Goal: Information Seeking & Learning: Learn about a topic

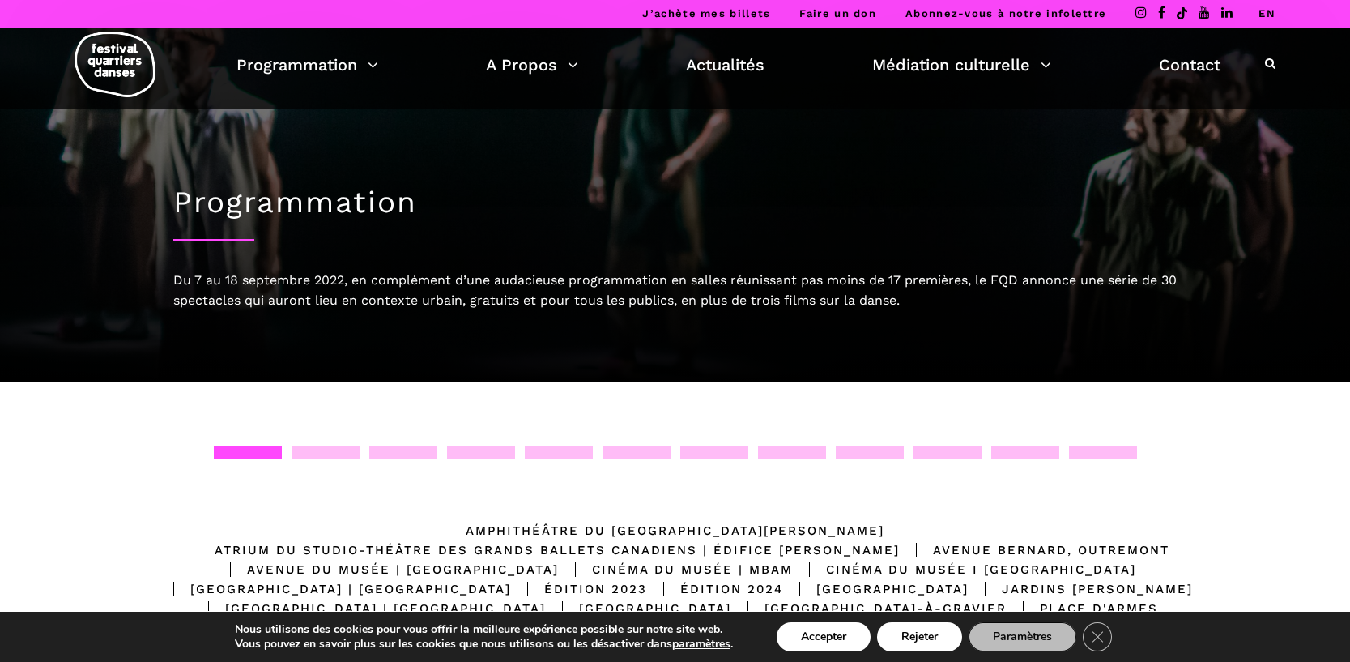
click at [262, 451] on div at bounding box center [248, 452] width 68 height 12
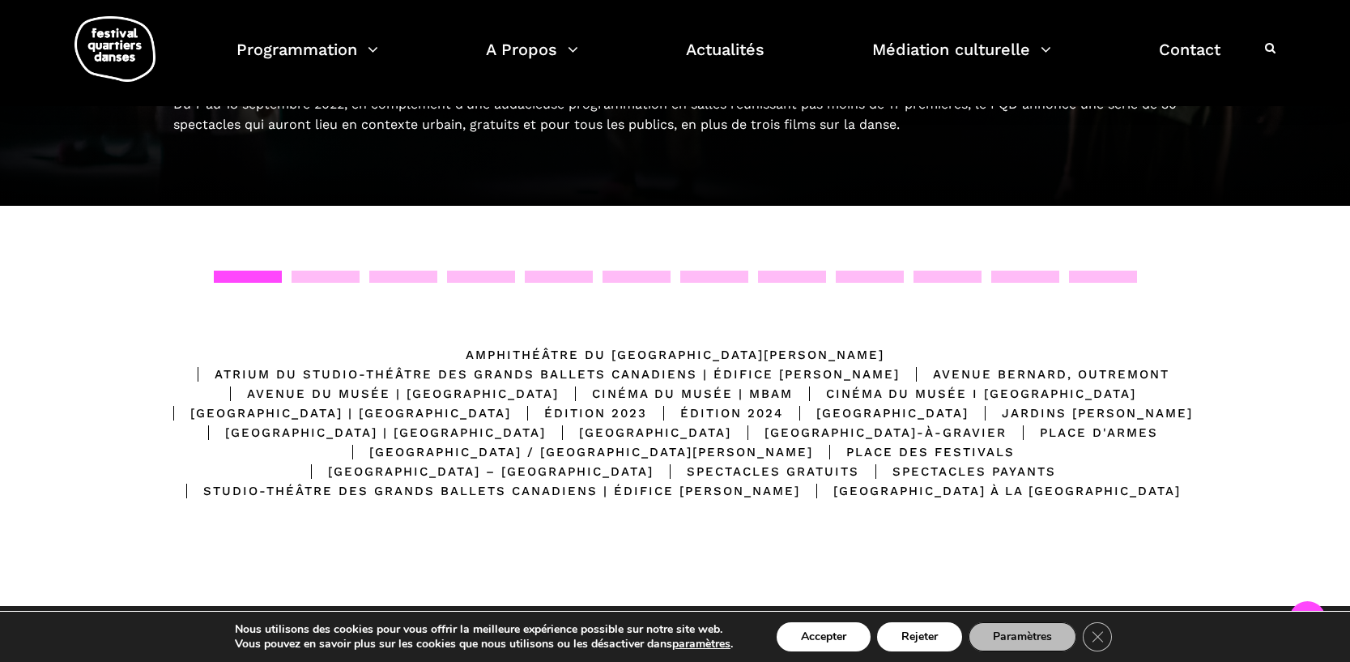
scroll to position [19, 0]
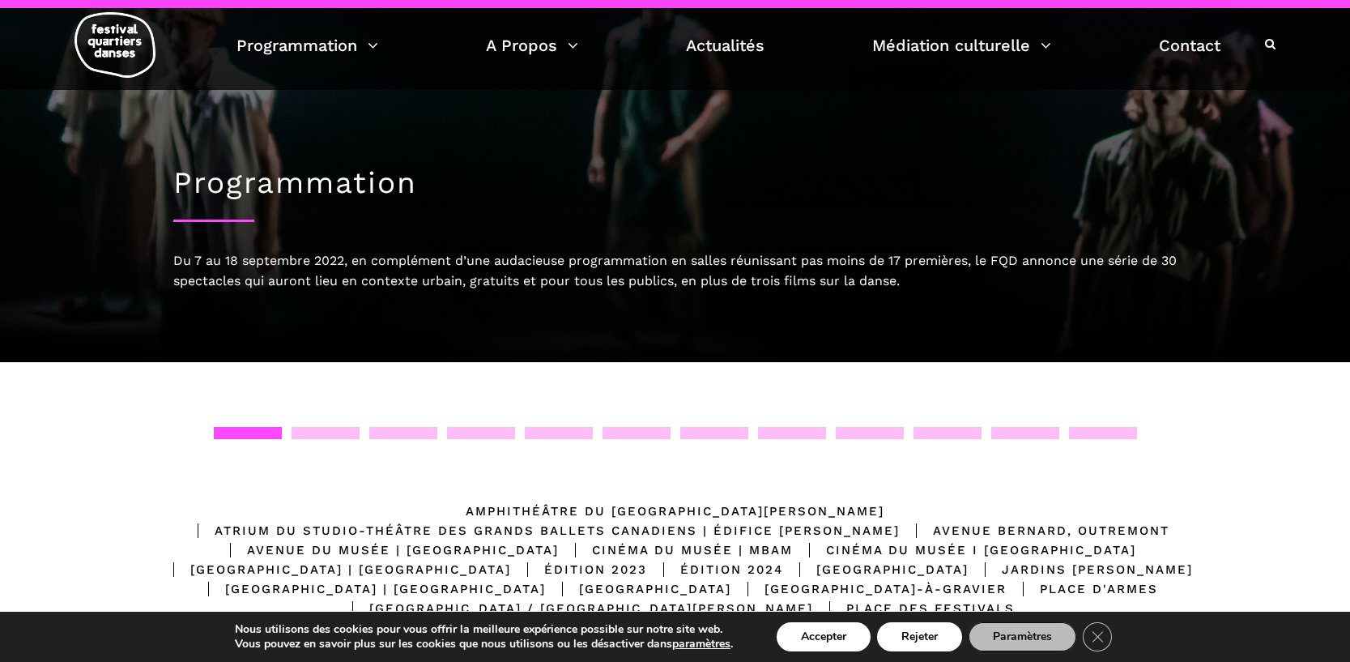
click at [317, 431] on div at bounding box center [326, 433] width 68 height 12
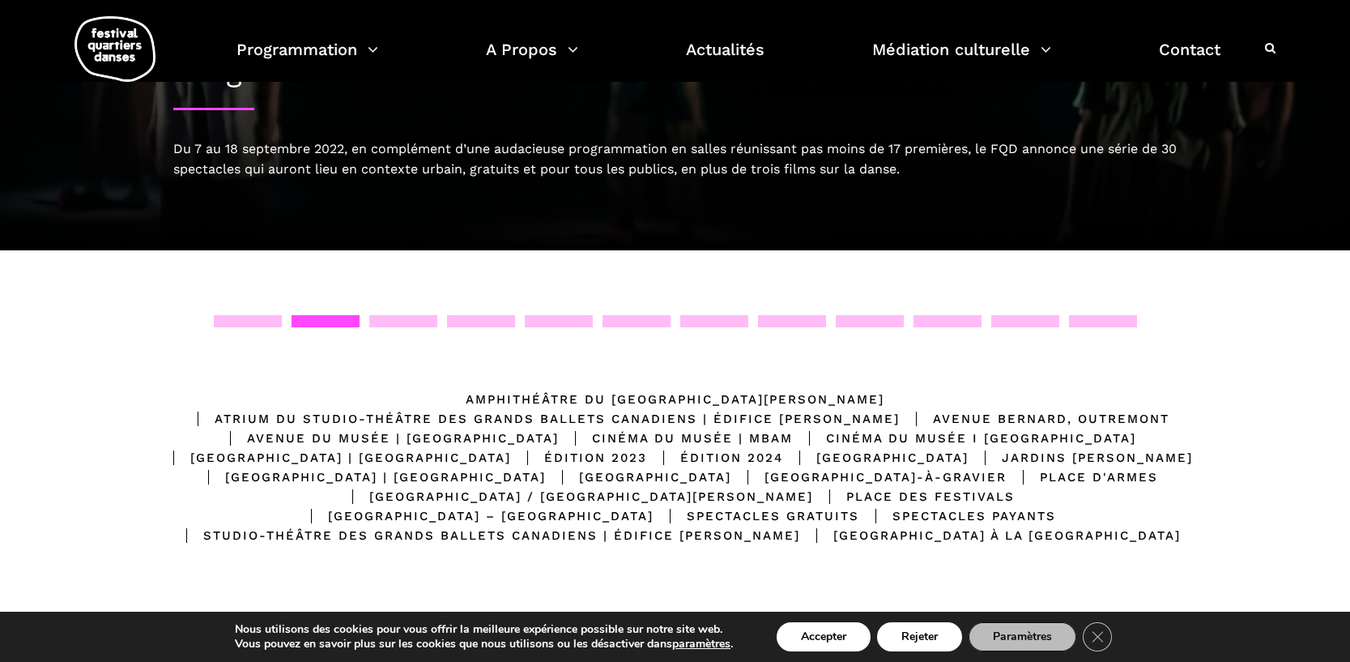
scroll to position [0, 0]
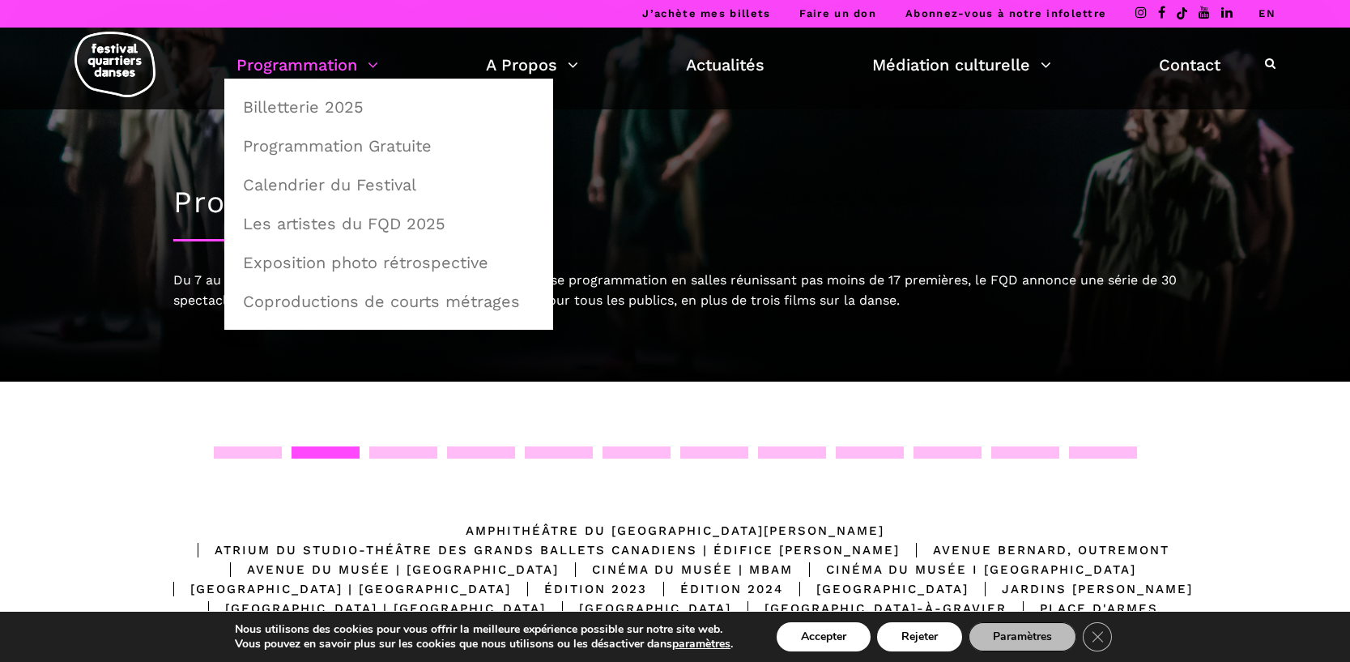
click at [368, 62] on link "Programmation" at bounding box center [307, 65] width 142 height 28
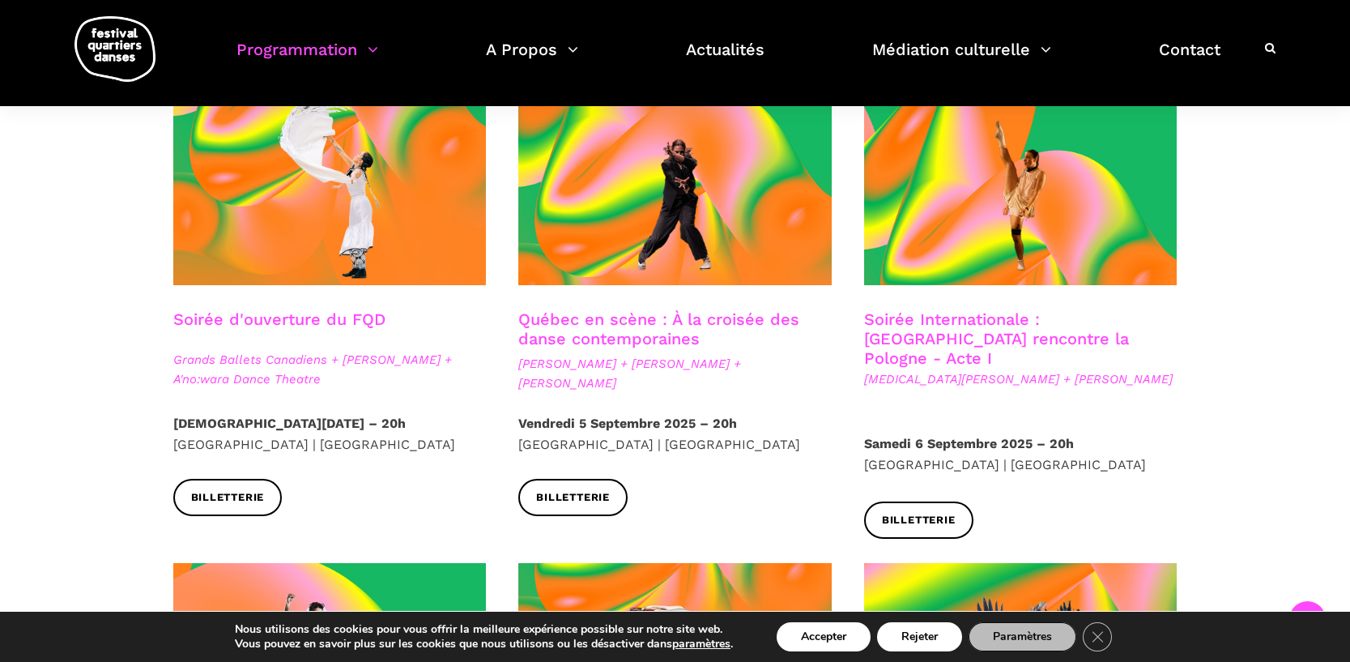
scroll to position [455, 0]
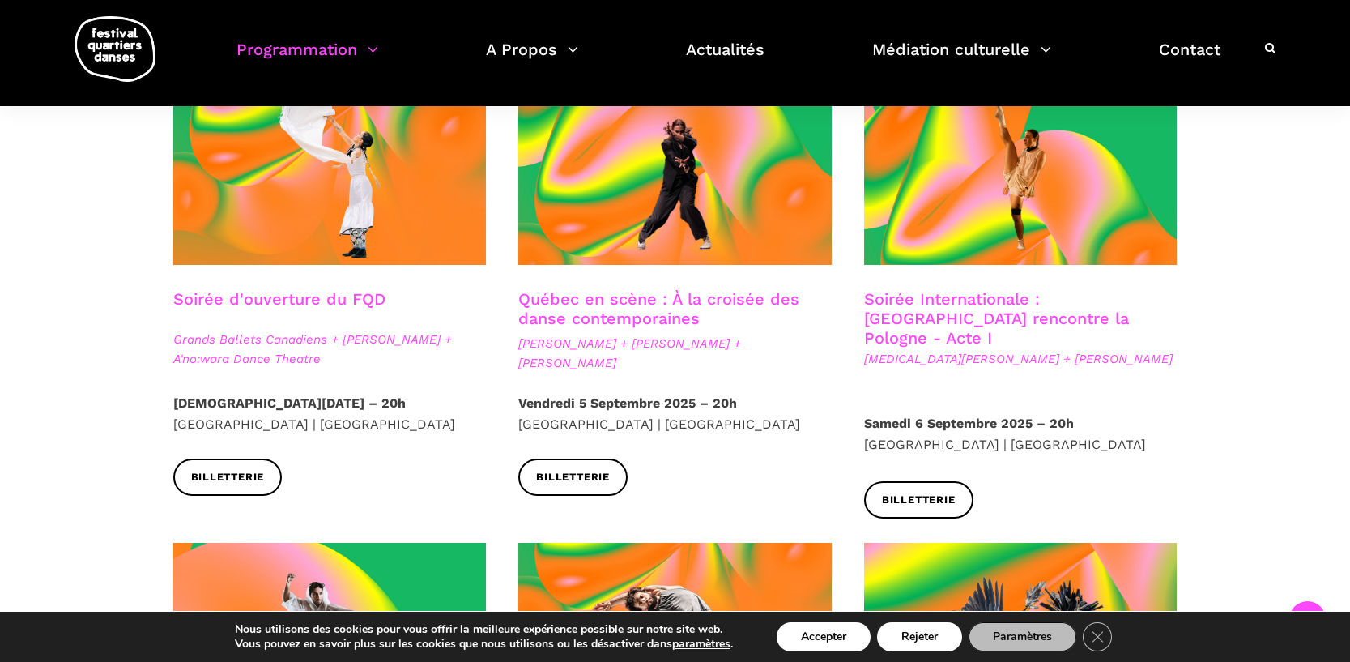
click at [317, 346] on span "Grands Ballets Canadiens + [PERSON_NAME] + A'no:wara Dance Theatre" at bounding box center [329, 349] width 313 height 39
click at [302, 330] on span "Grands Ballets Canadiens + [PERSON_NAME] + A'no:wara Dance Theatre" at bounding box center [329, 349] width 313 height 39
drag, startPoint x: 822, startPoint y: 628, endPoint x: 730, endPoint y: 566, distance: 111.4
click at [822, 628] on button "Accepter" at bounding box center [824, 636] width 94 height 29
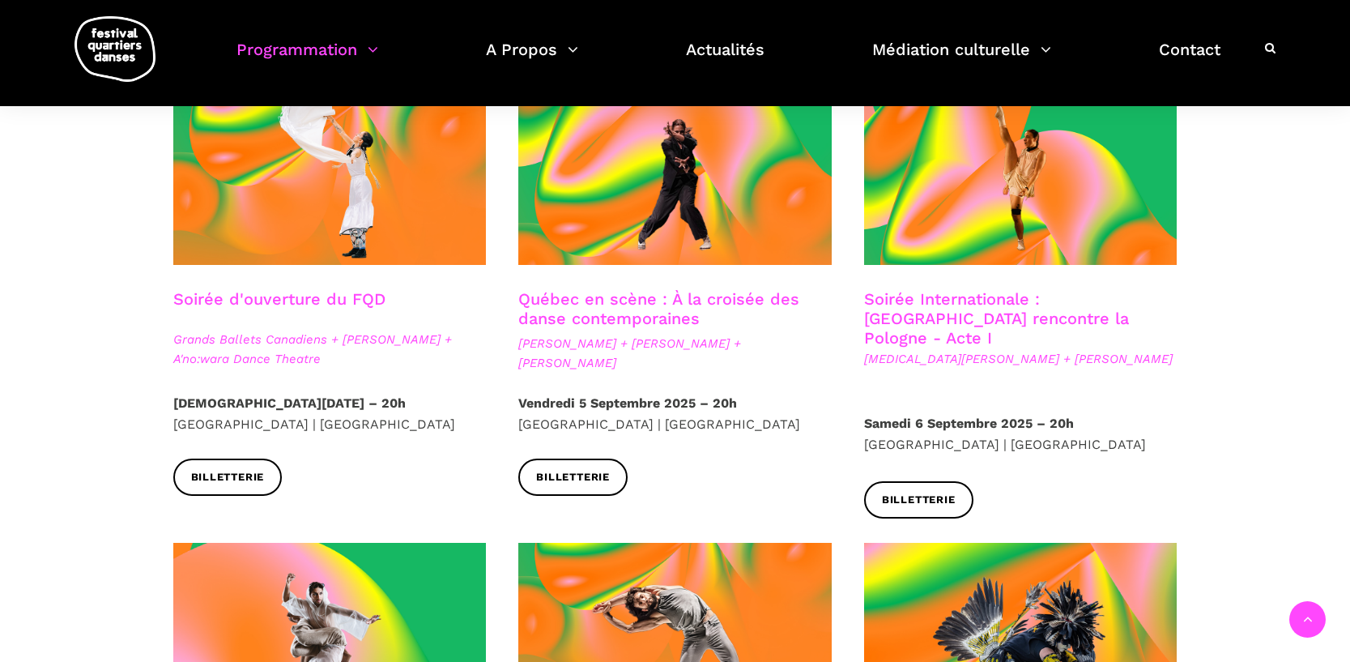
click at [318, 338] on span "Grands Ballets Canadiens + Charles Brecard + A'no:wara Dance Theatre" at bounding box center [329, 349] width 313 height 39
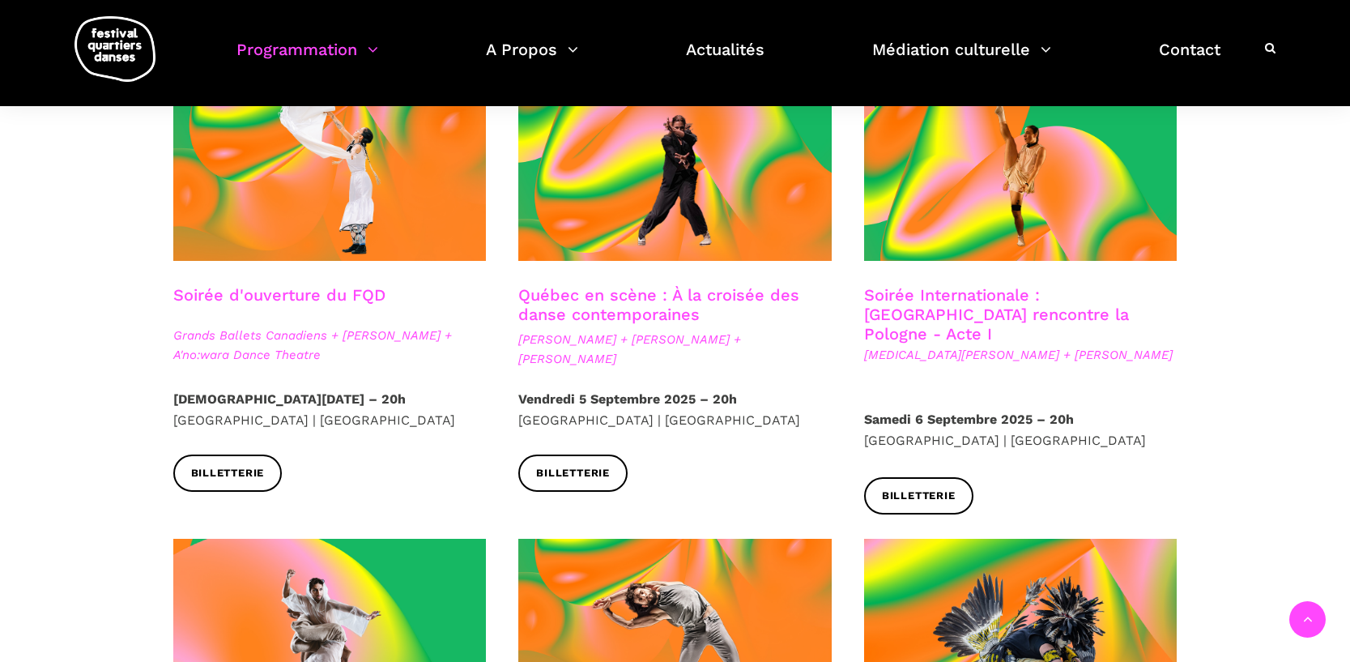
scroll to position [470, 0]
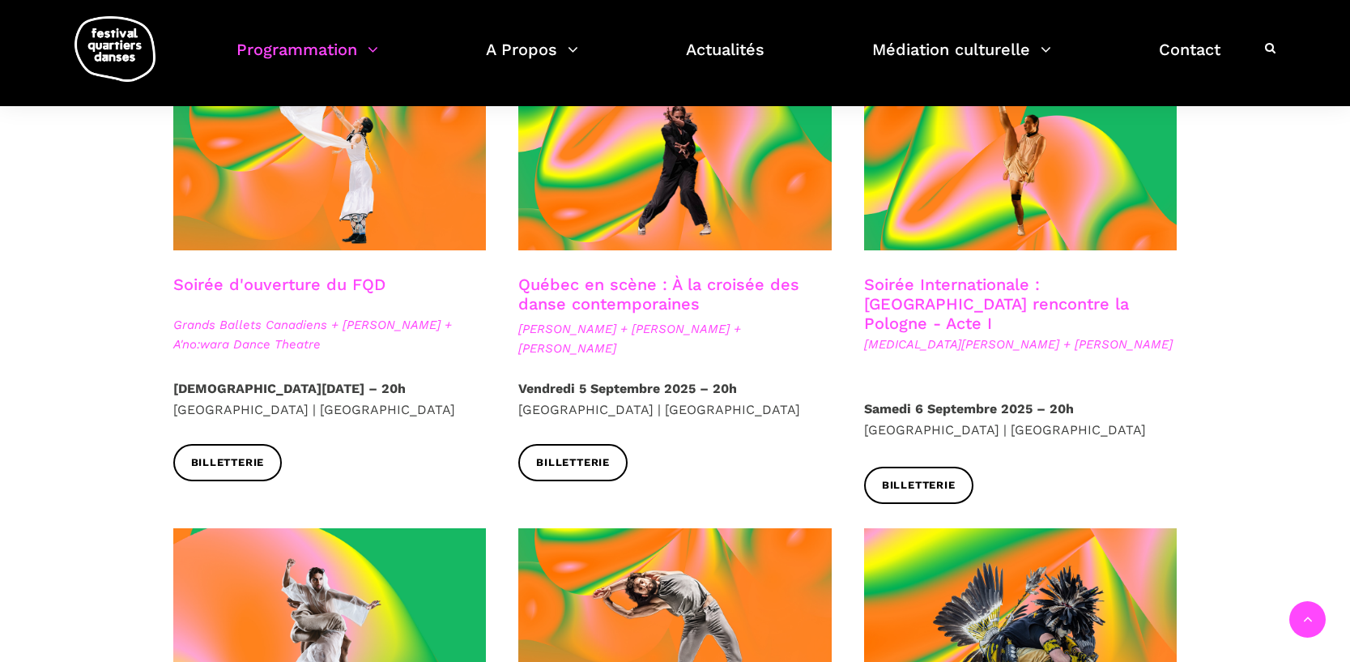
click at [312, 262] on div at bounding box center [330, 157] width 346 height 234
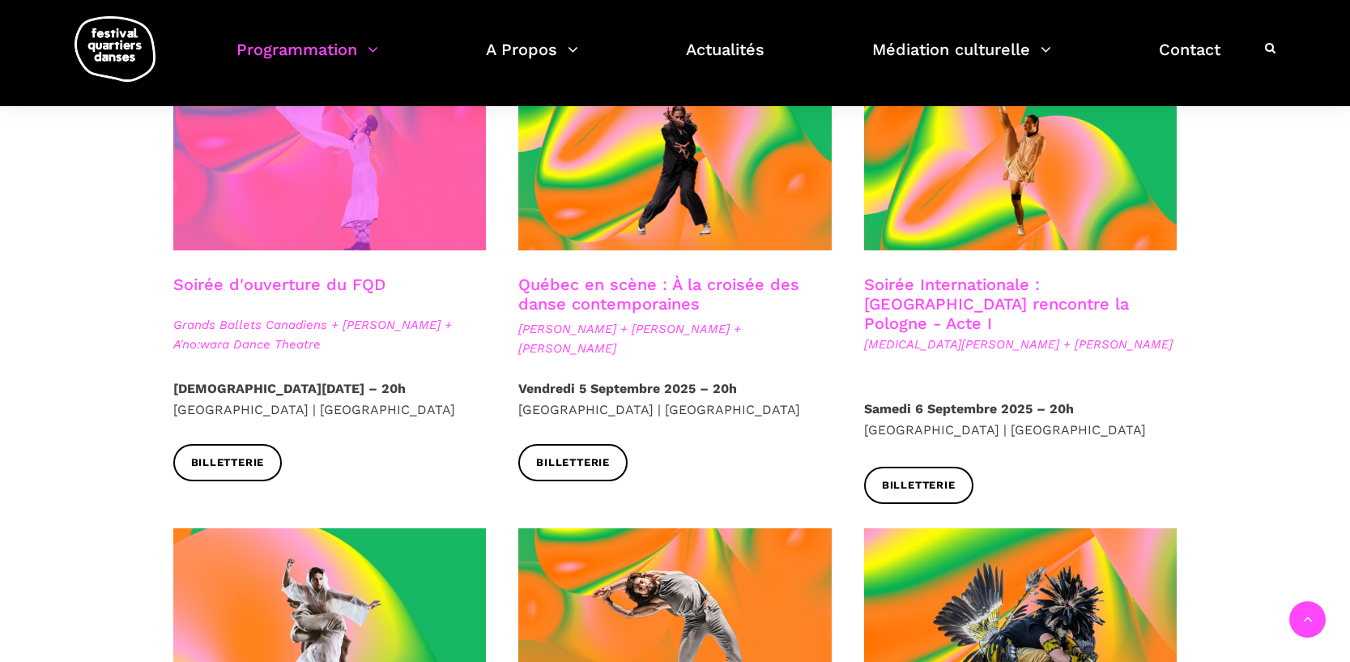
click at [318, 232] on span at bounding box center [329, 145] width 313 height 210
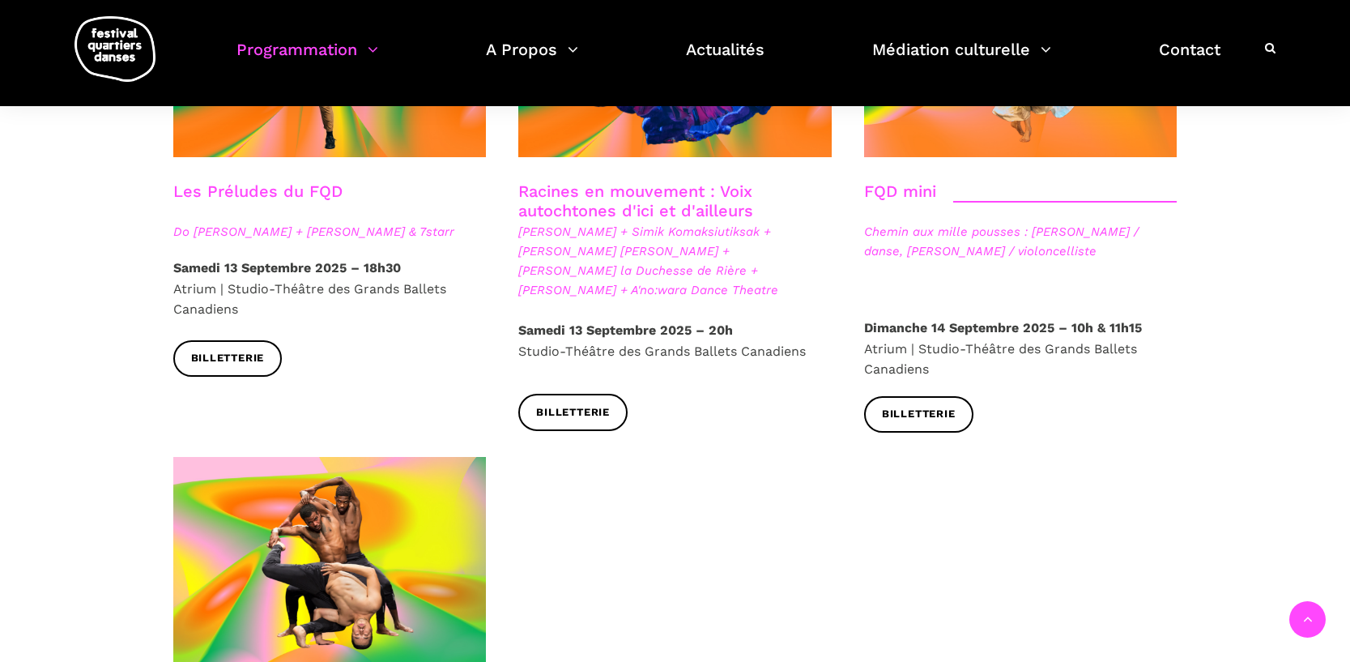
scroll to position [2305, 0]
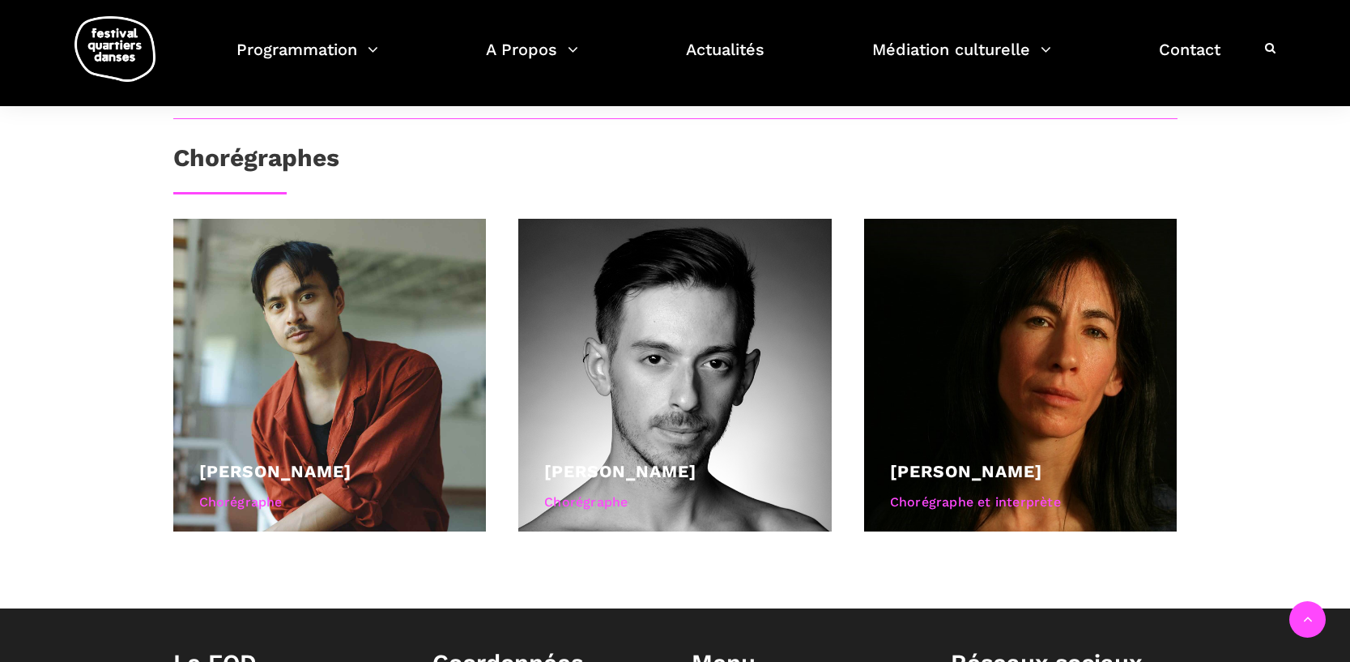
scroll to position [470, 0]
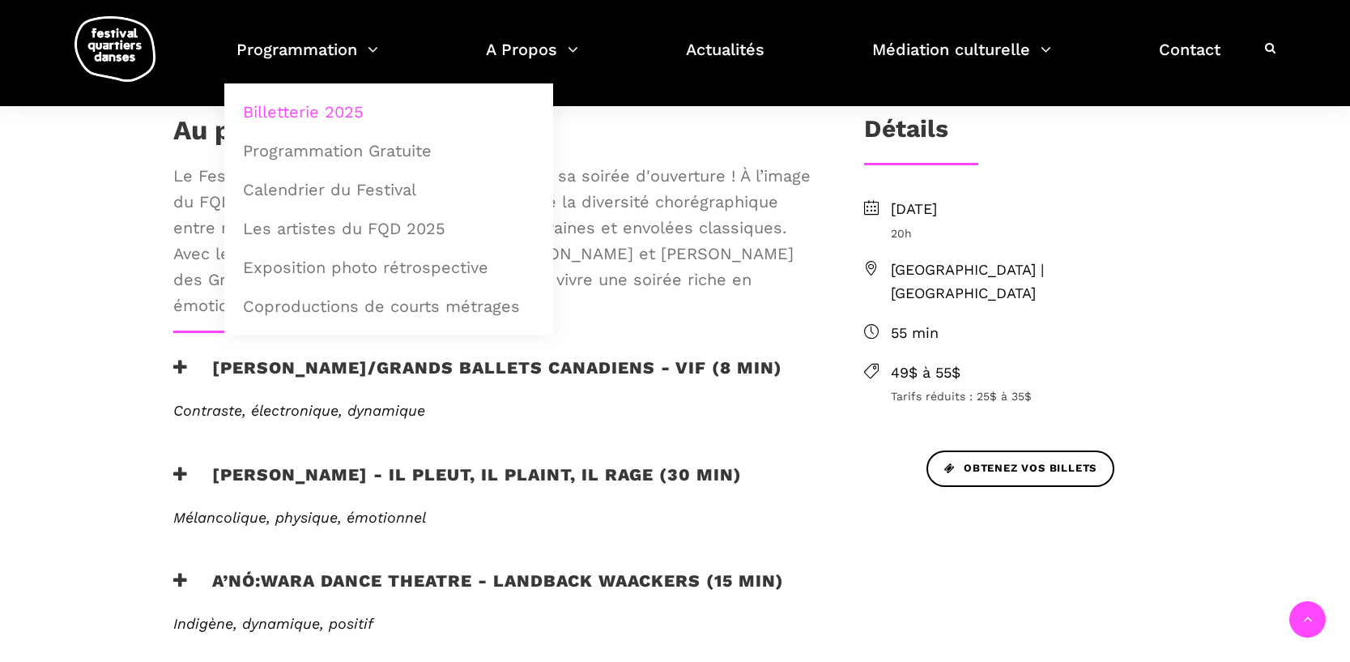
click at [344, 109] on link "Billetterie 2025" at bounding box center [388, 111] width 311 height 37
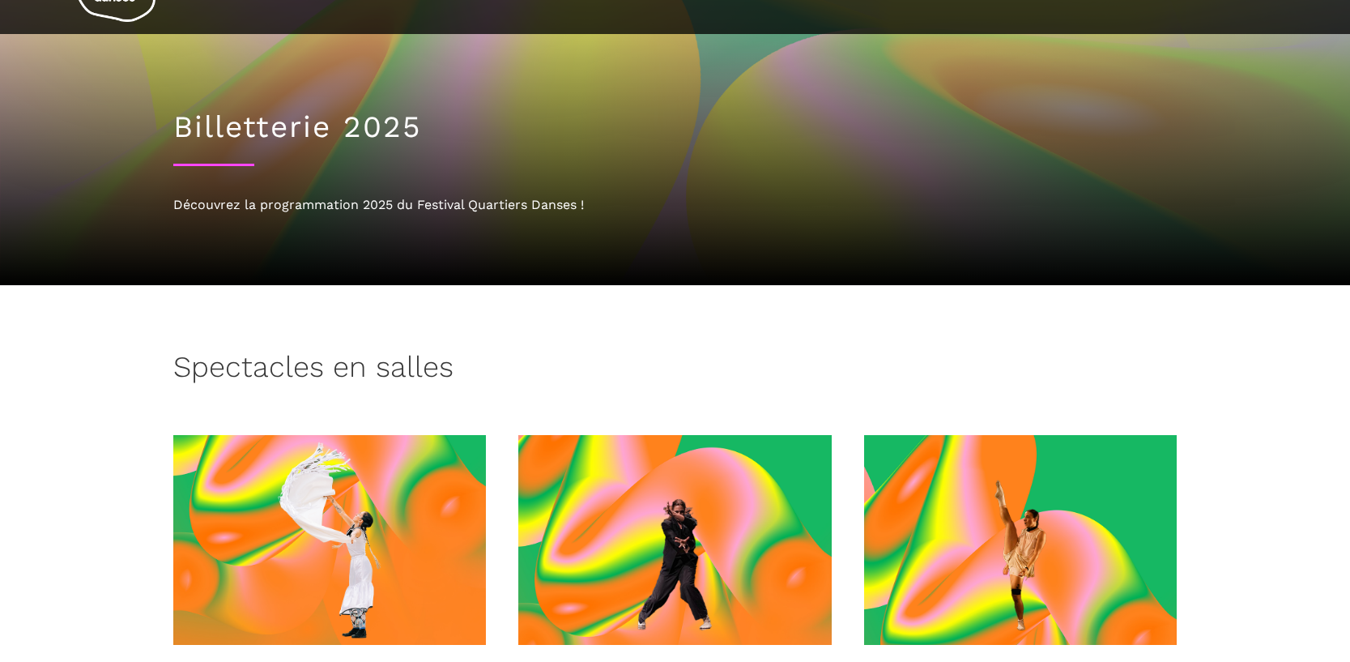
scroll to position [293, 0]
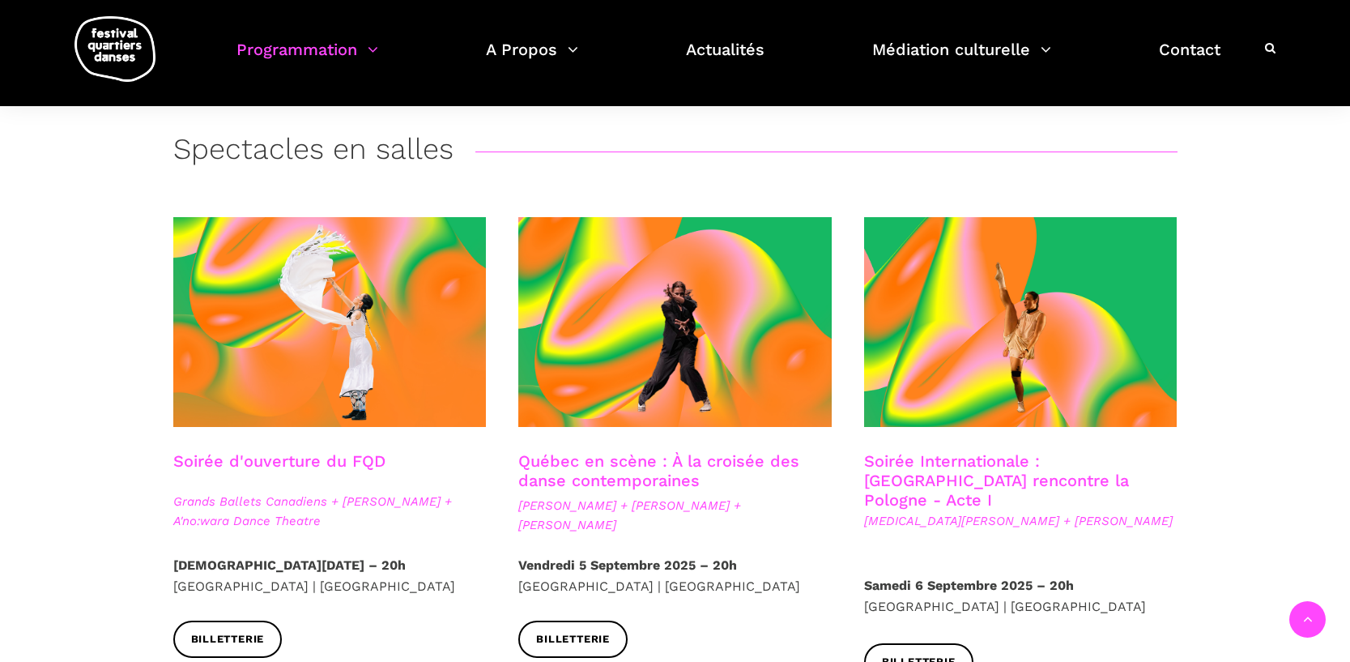
click at [652, 459] on link "Québec en scène : À la croisée des danse contemporaines" at bounding box center [658, 470] width 281 height 39
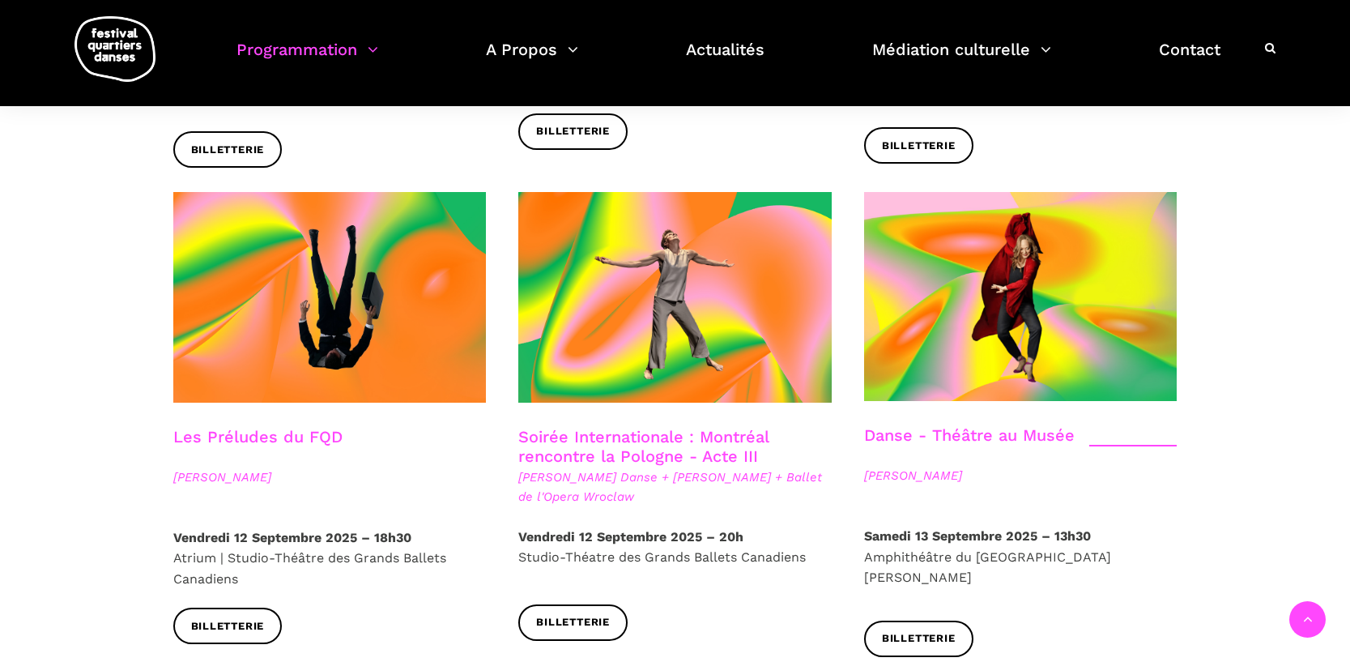
scroll to position [1767, 0]
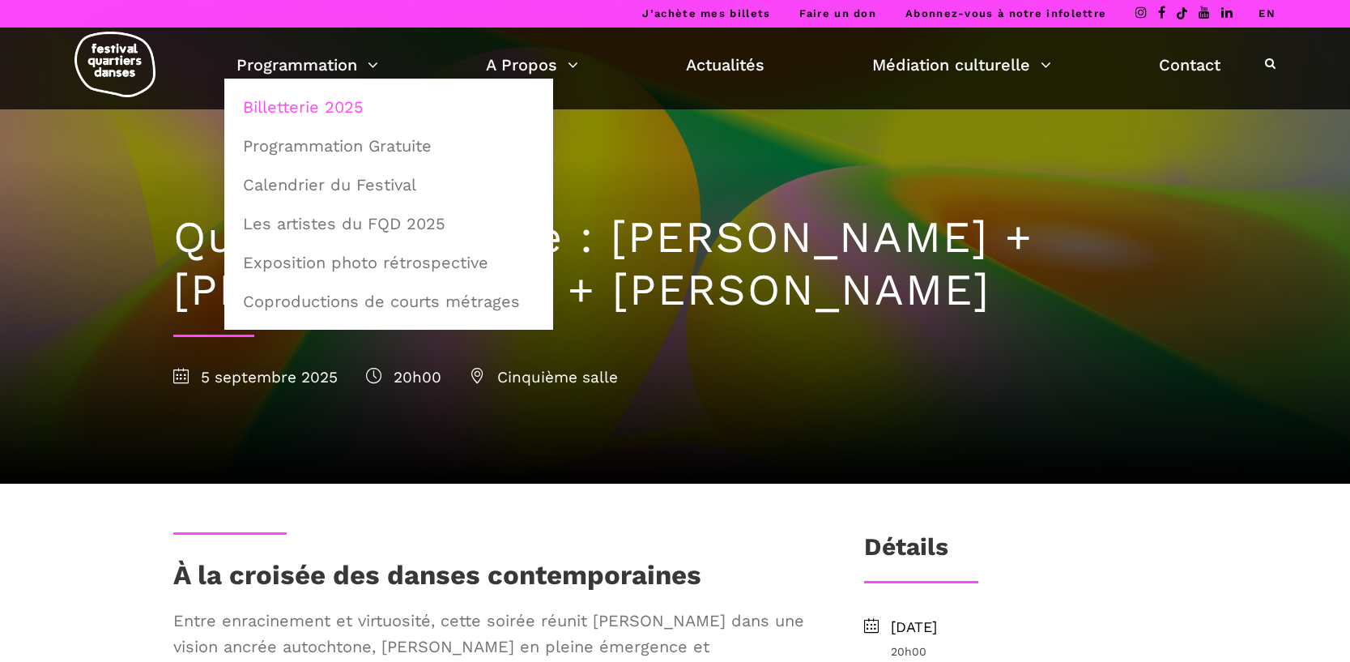
click at [303, 107] on link "Billetterie 2025" at bounding box center [388, 106] width 311 height 37
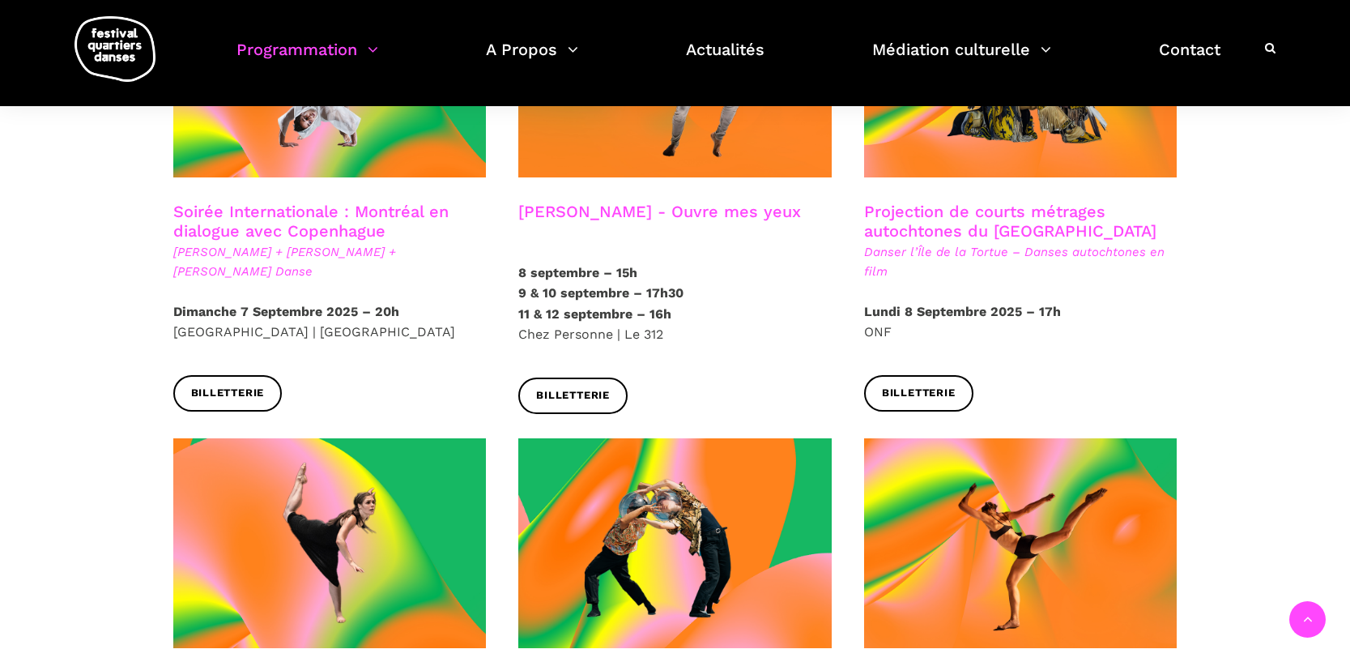
scroll to position [1089, 0]
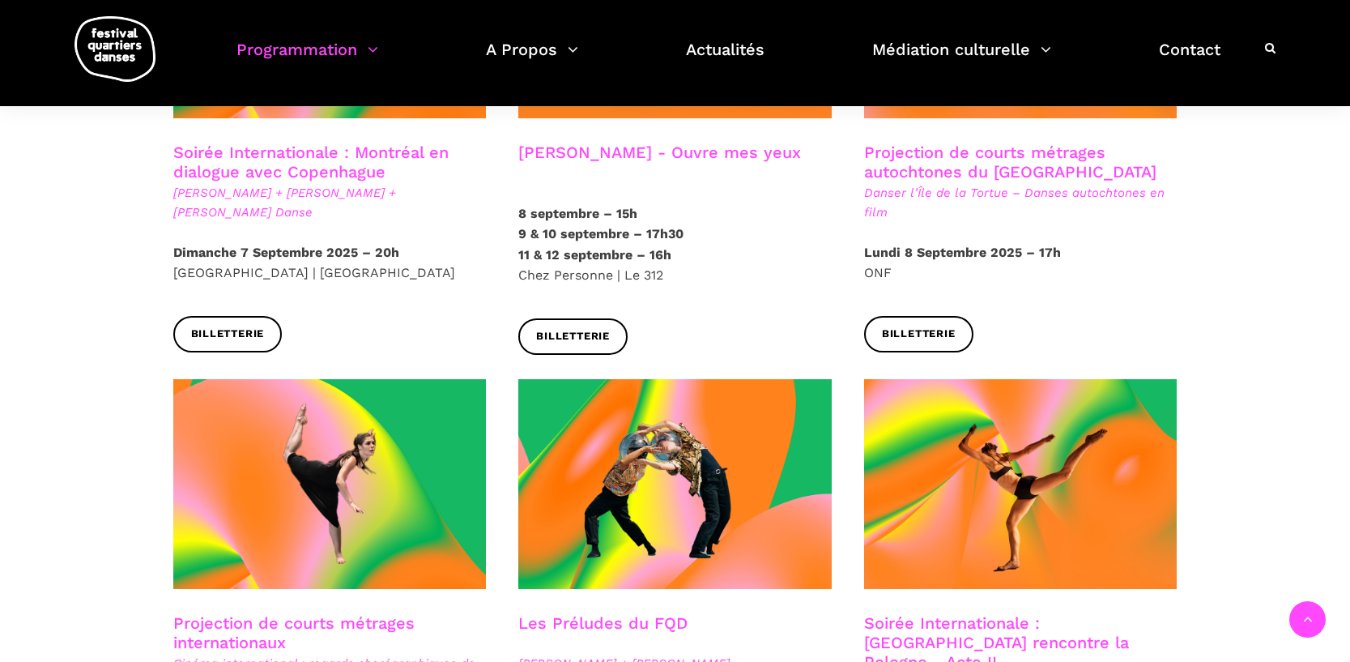
click at [590, 244] on p "[DATE] – 15h [DATE] & [DATE] – 17h30 [DATE] & [DATE] – 16h Chez Personne | Le 3…" at bounding box center [674, 244] width 313 height 83
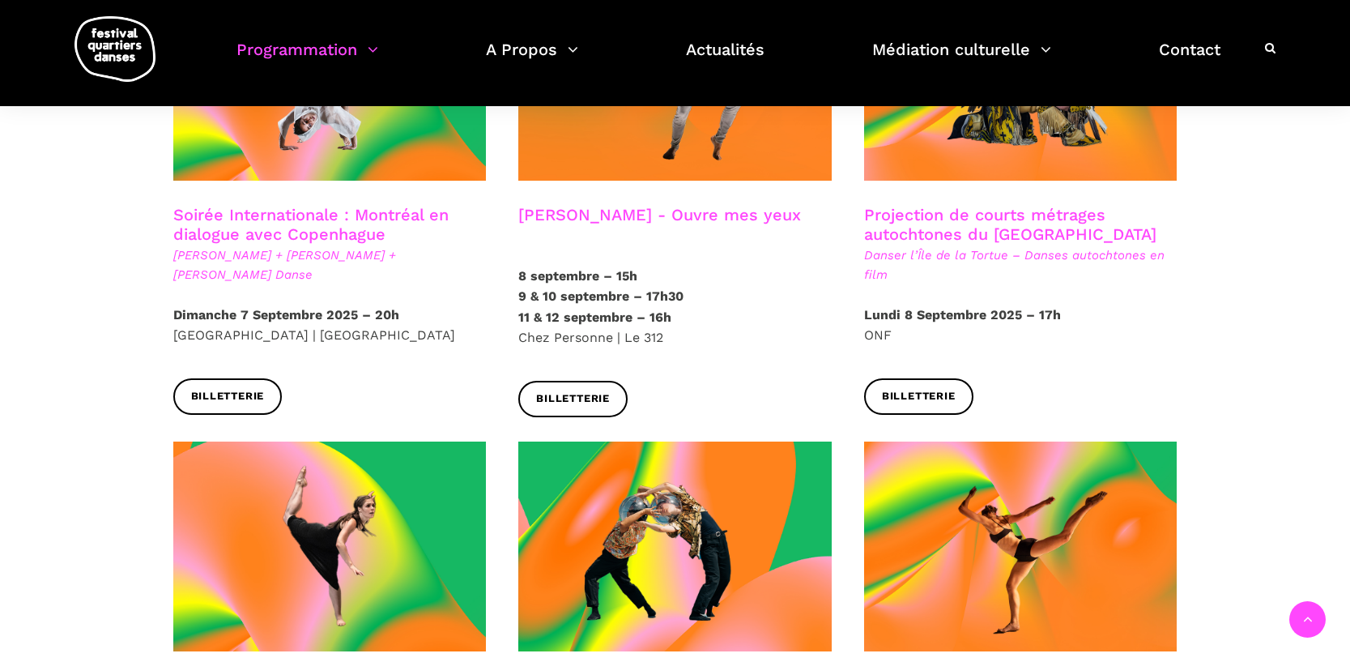
scroll to position [1015, 0]
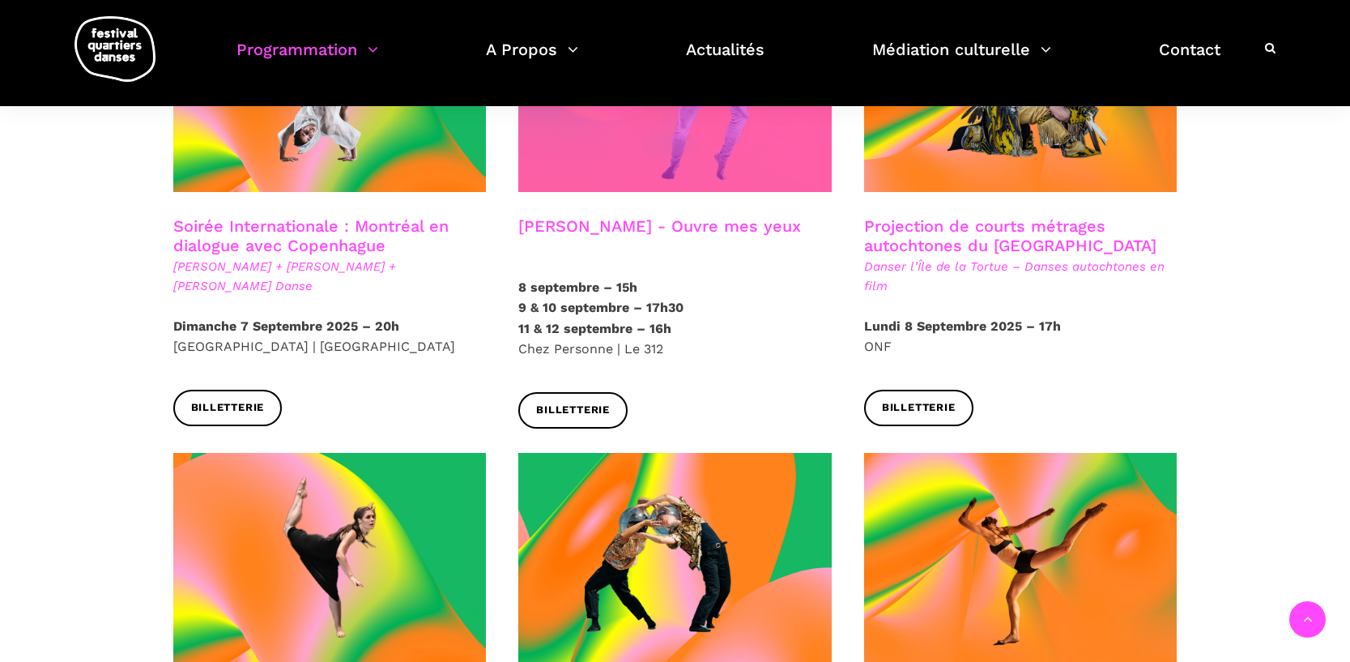
click at [653, 163] on span at bounding box center [674, 87] width 313 height 210
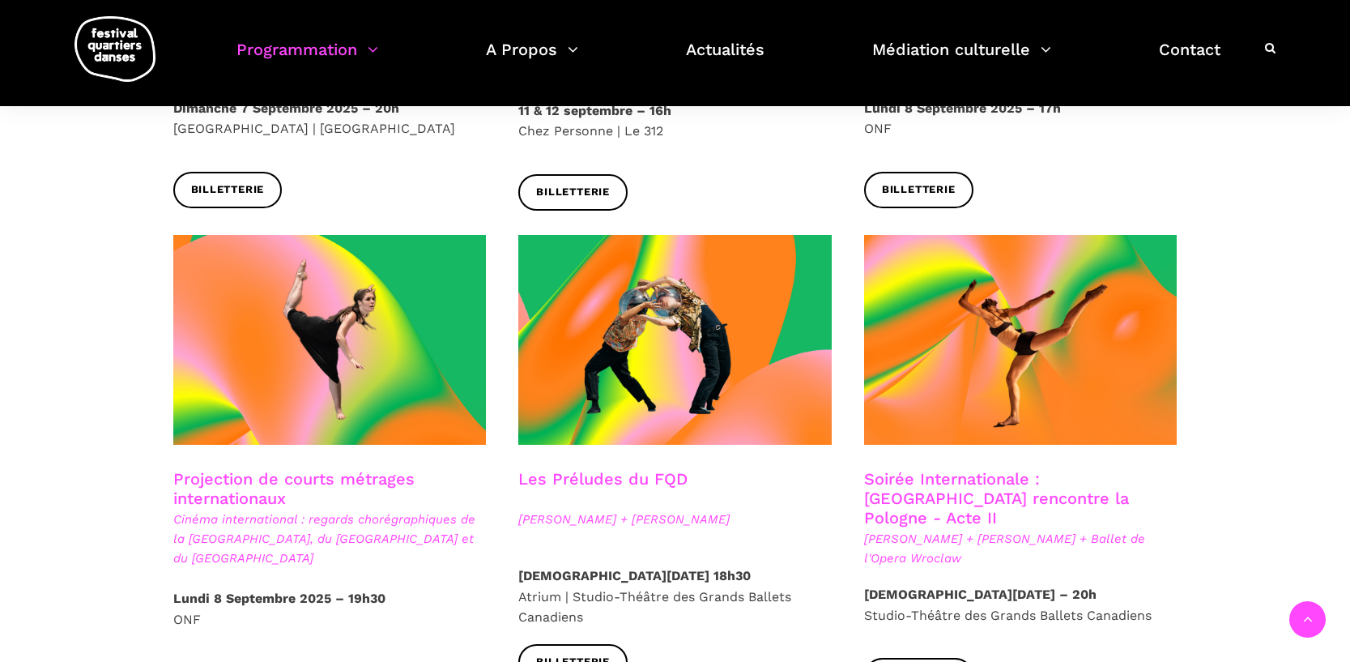
scroll to position [1277, 0]
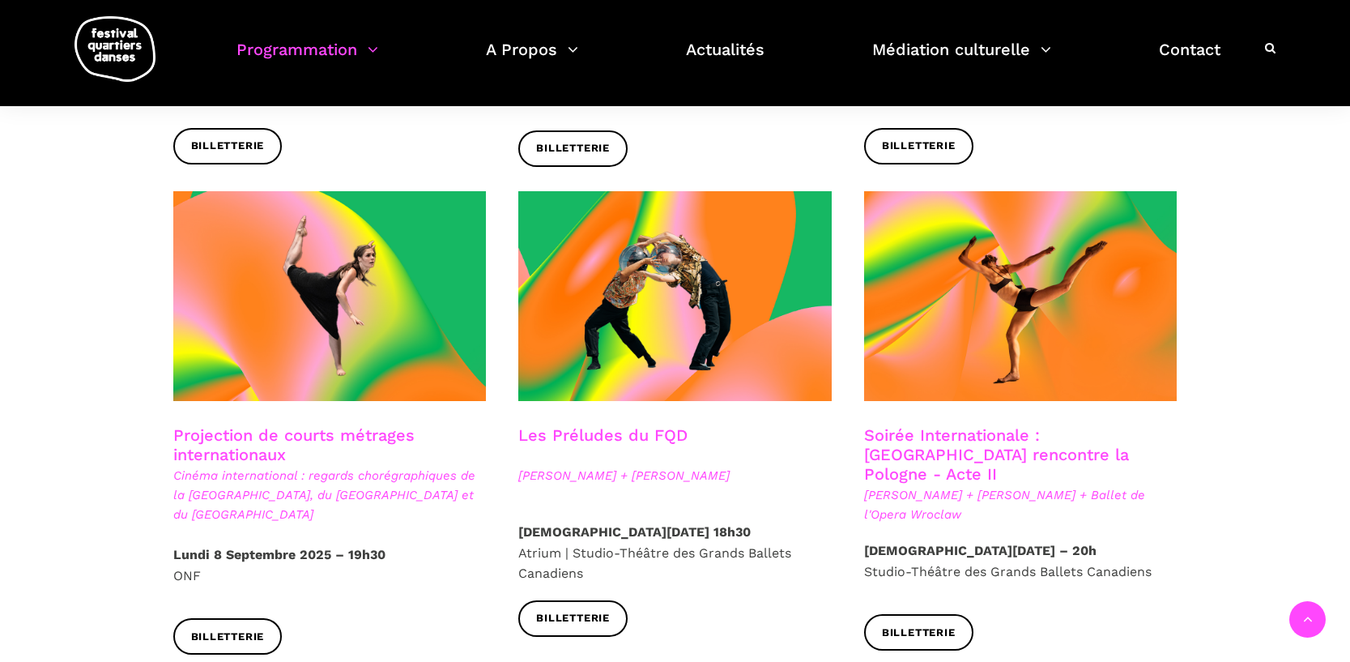
click at [951, 485] on span "Béatrice Larrivée + Cai Glover + Ballet de l'Opera Wroclaw" at bounding box center [1020, 504] width 313 height 39
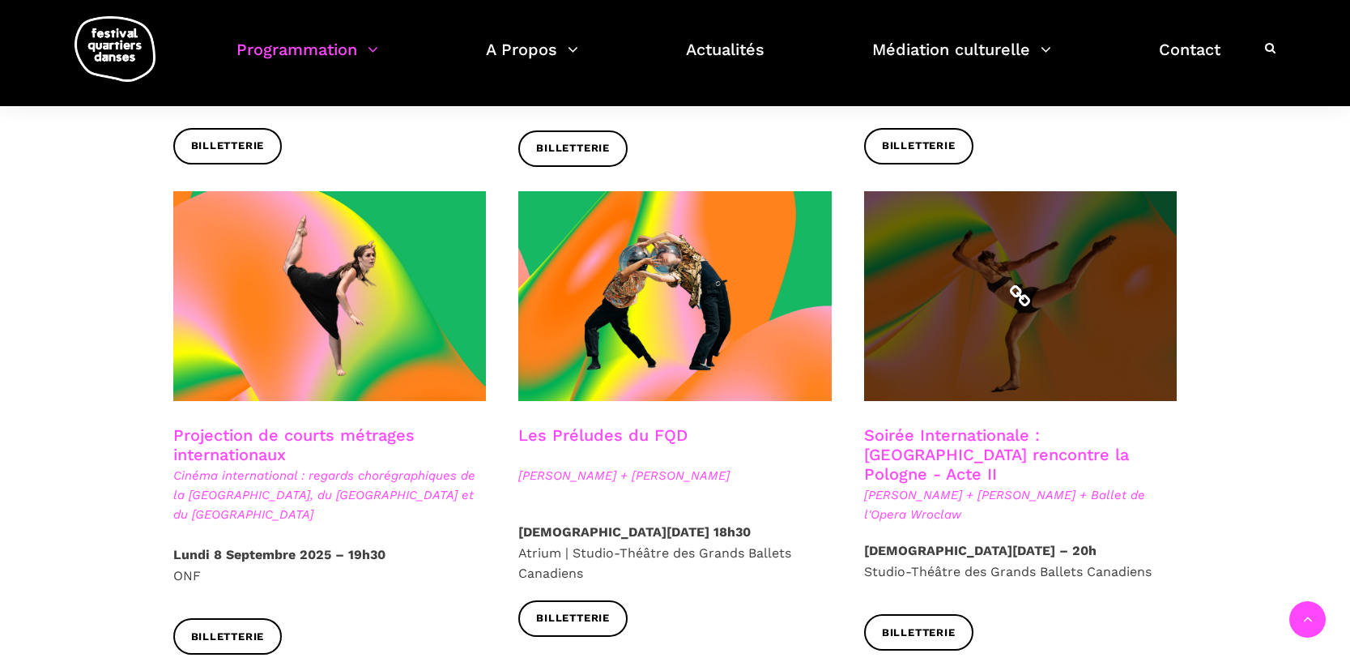
click at [1089, 298] on span at bounding box center [1020, 296] width 313 height 210
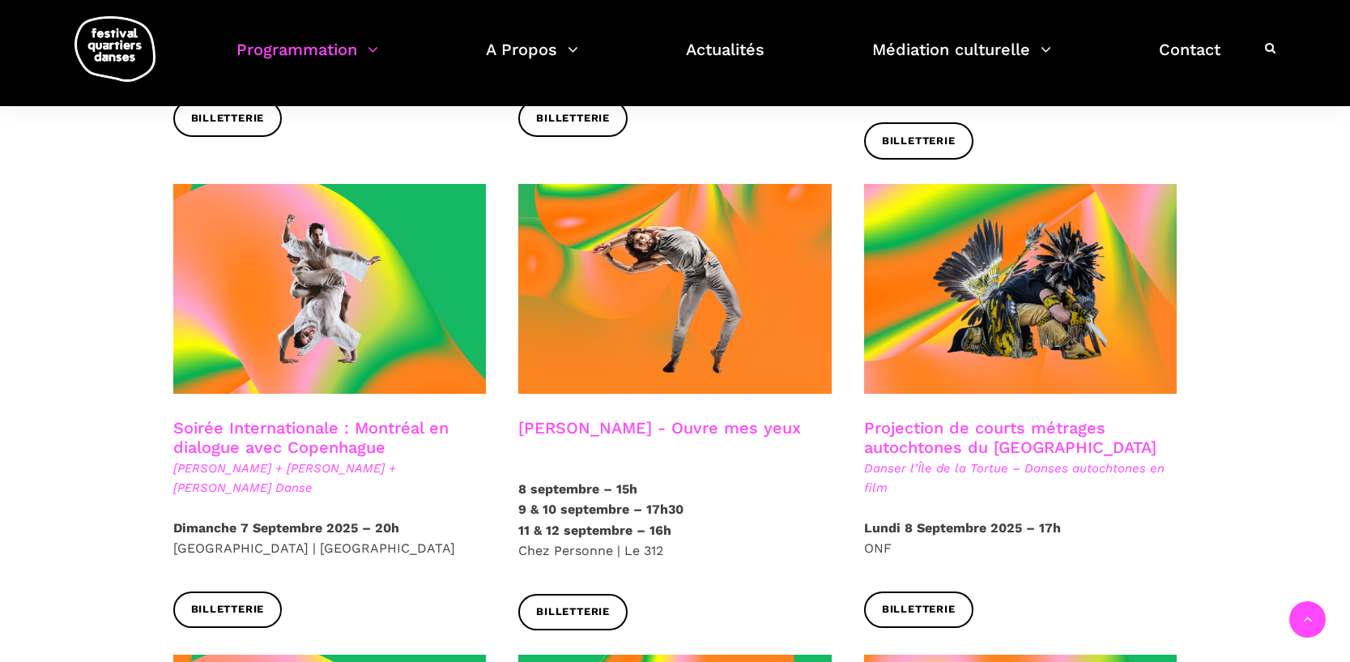
scroll to position [903, 0]
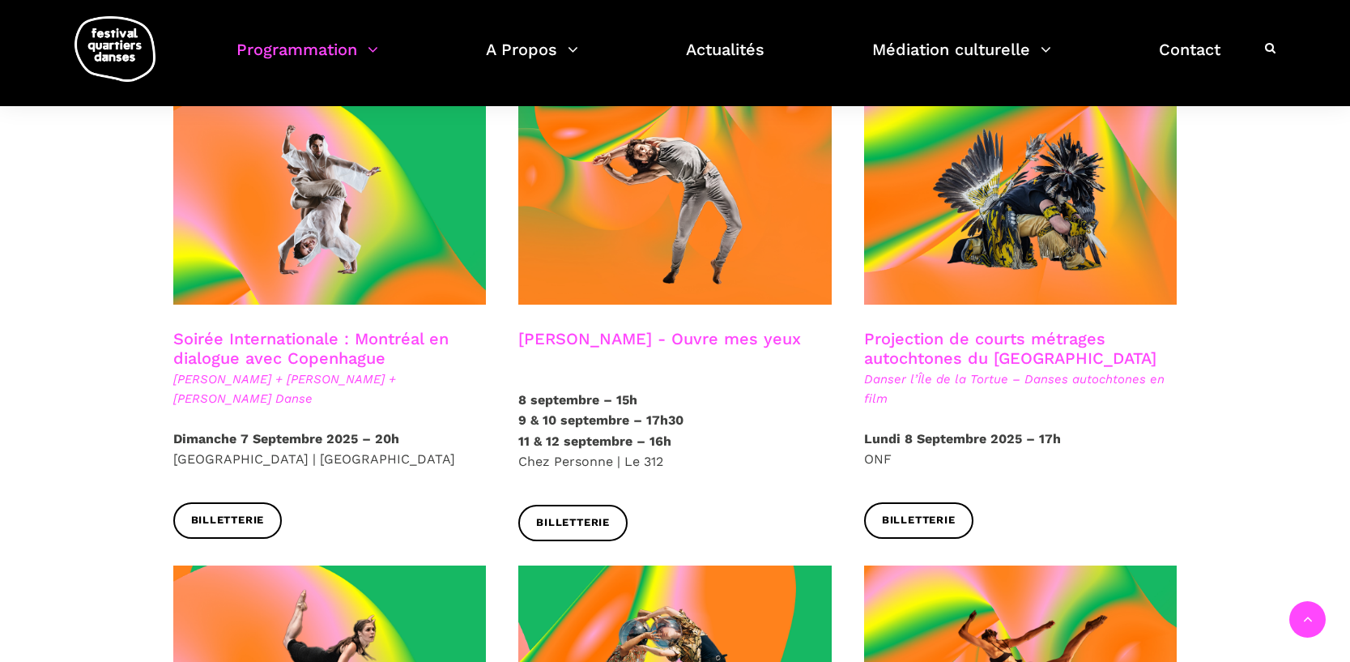
click at [253, 369] on span "Charles-Alexis Desgagnés + Lene Boel + Skeels Danse" at bounding box center [329, 388] width 313 height 39
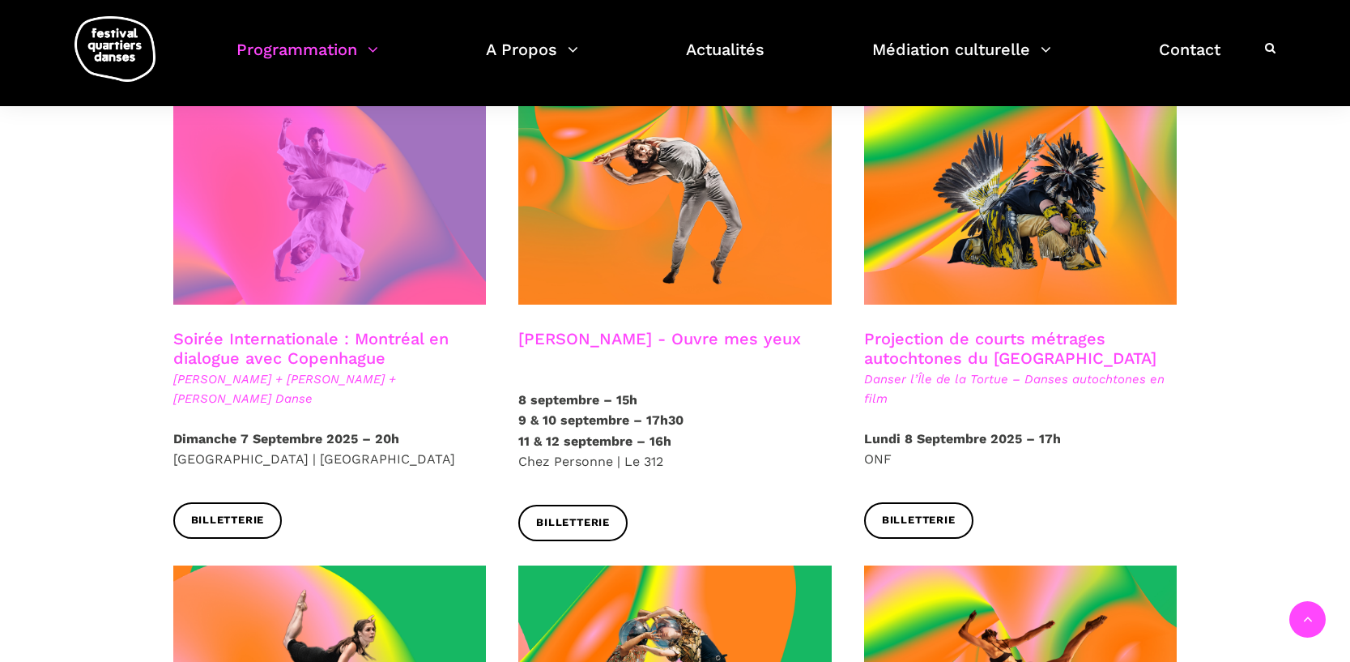
click at [298, 230] on span at bounding box center [329, 200] width 313 height 210
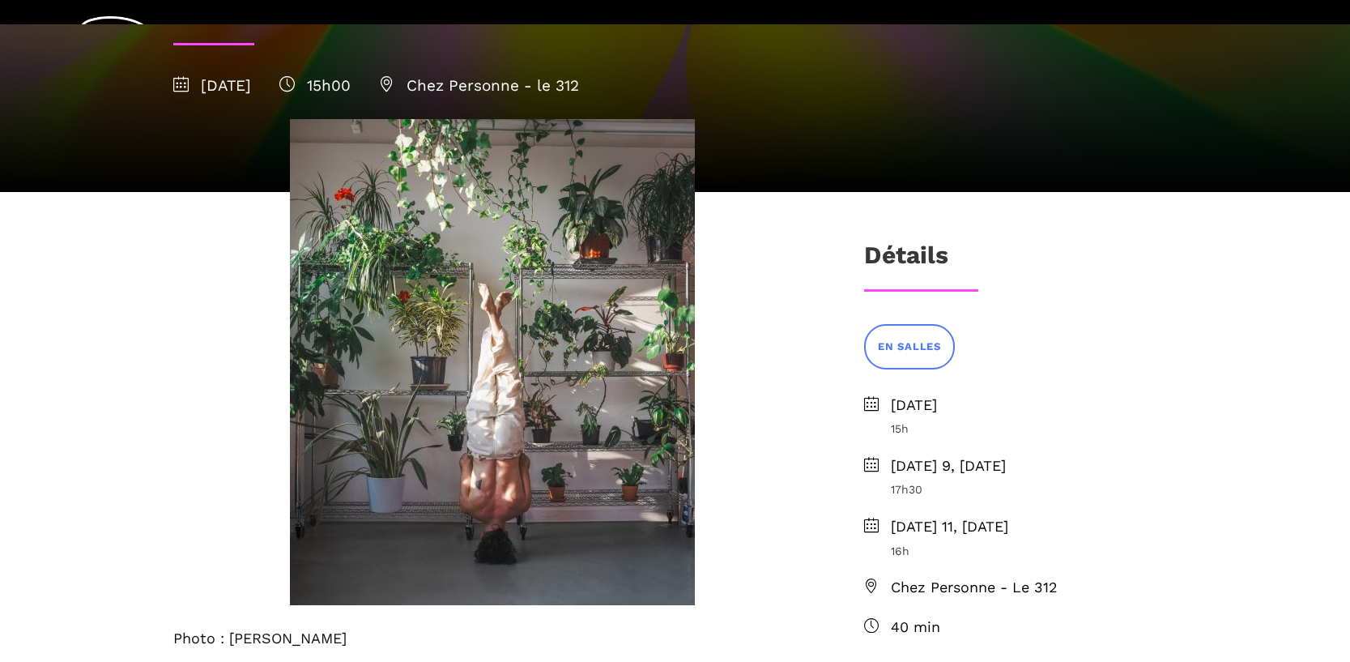
scroll to position [253, 0]
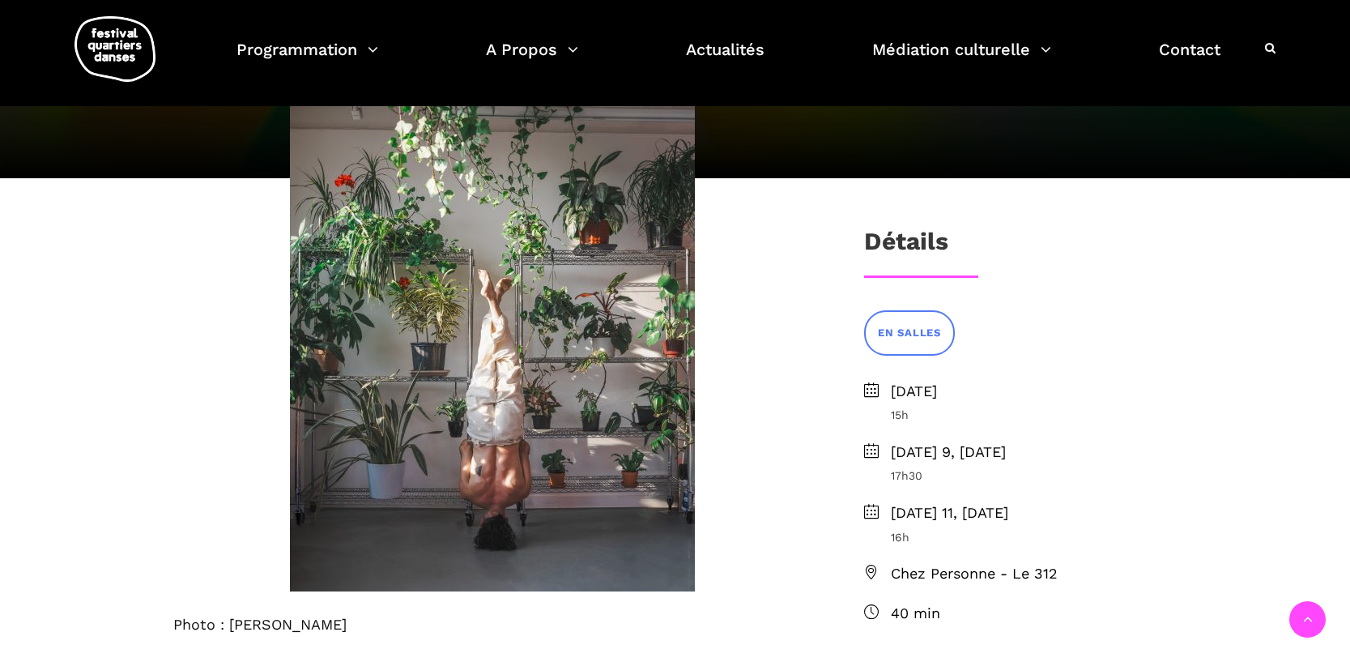
click at [989, 581] on span "Chez Personne - Le 312" at bounding box center [1034, 573] width 287 height 23
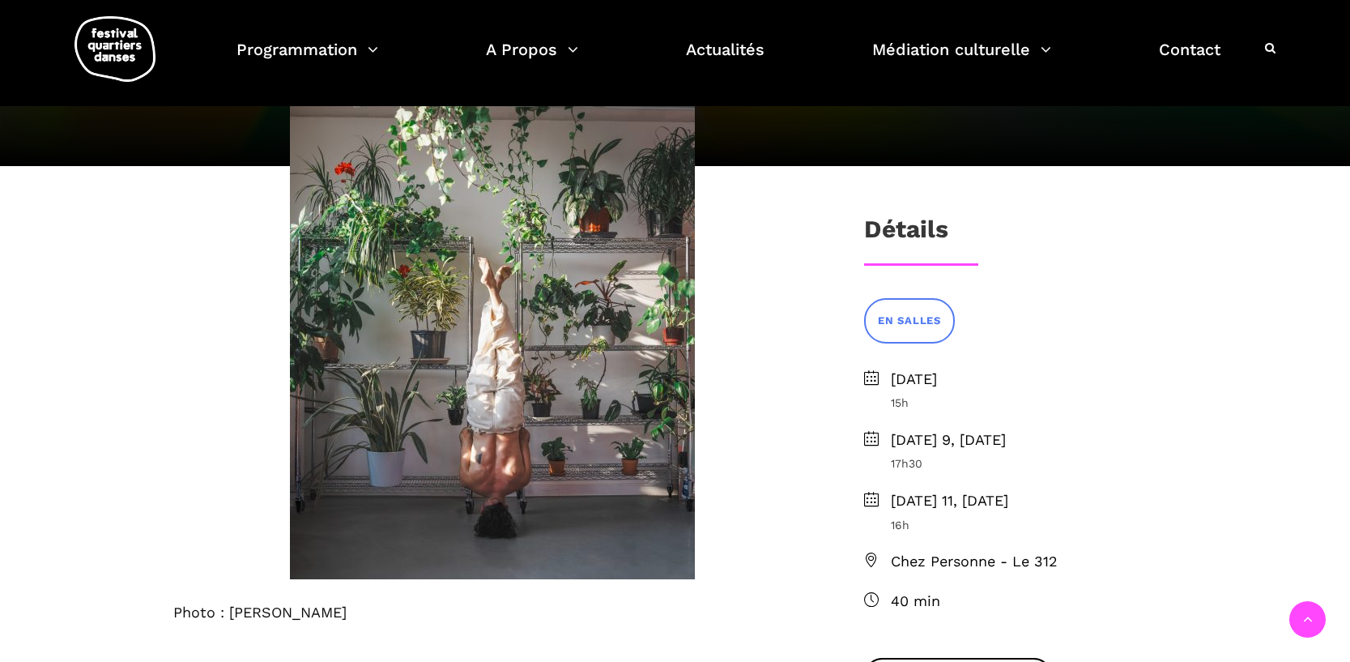
scroll to position [266, 0]
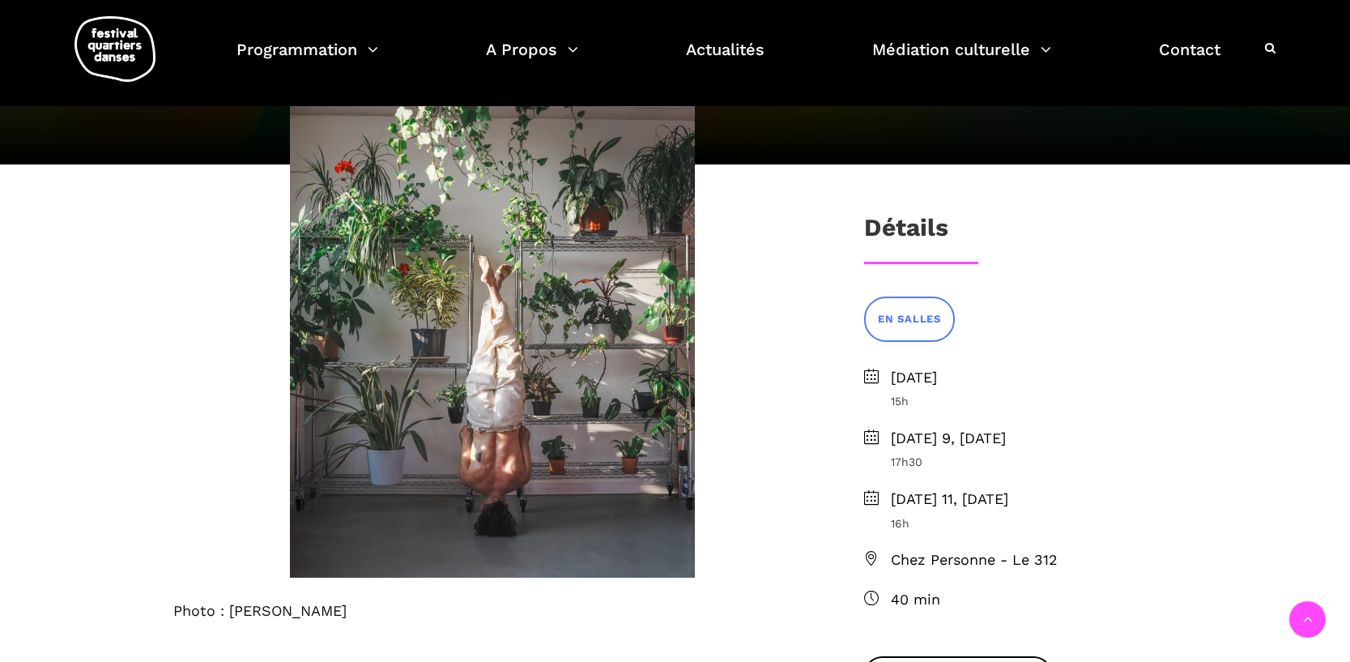
click at [871, 561] on icon at bounding box center [871, 558] width 15 height 15
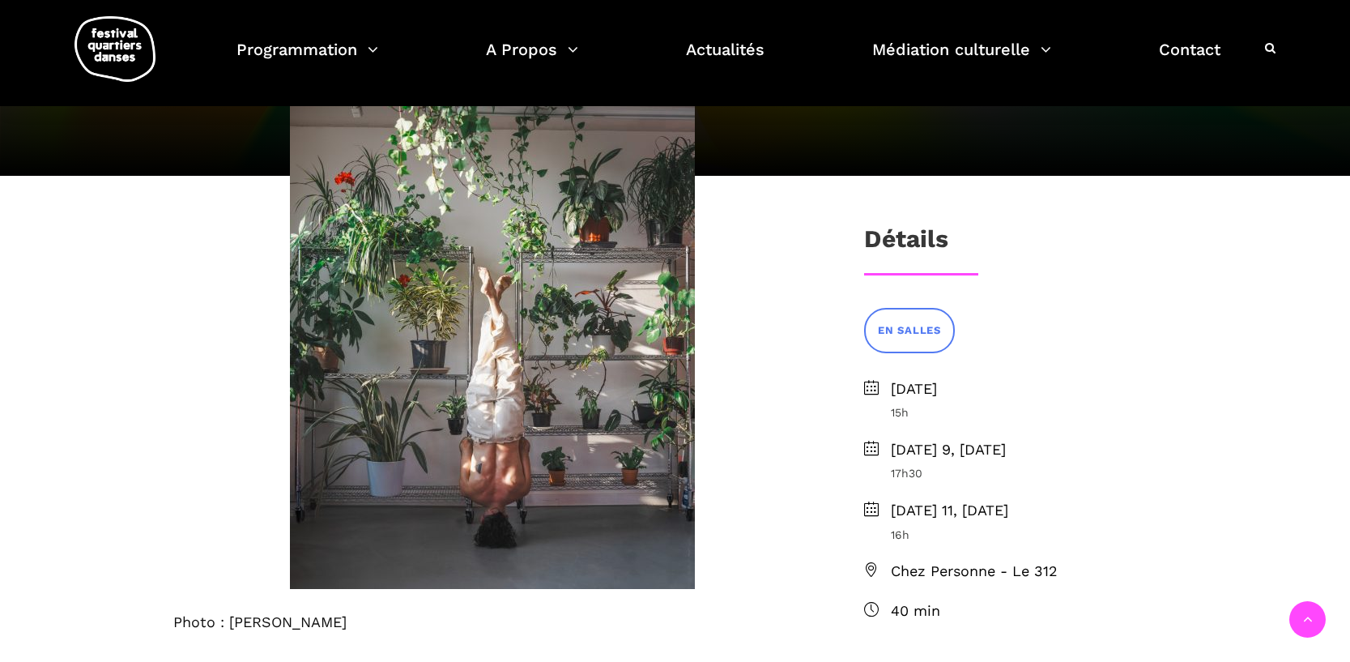
scroll to position [317, 0]
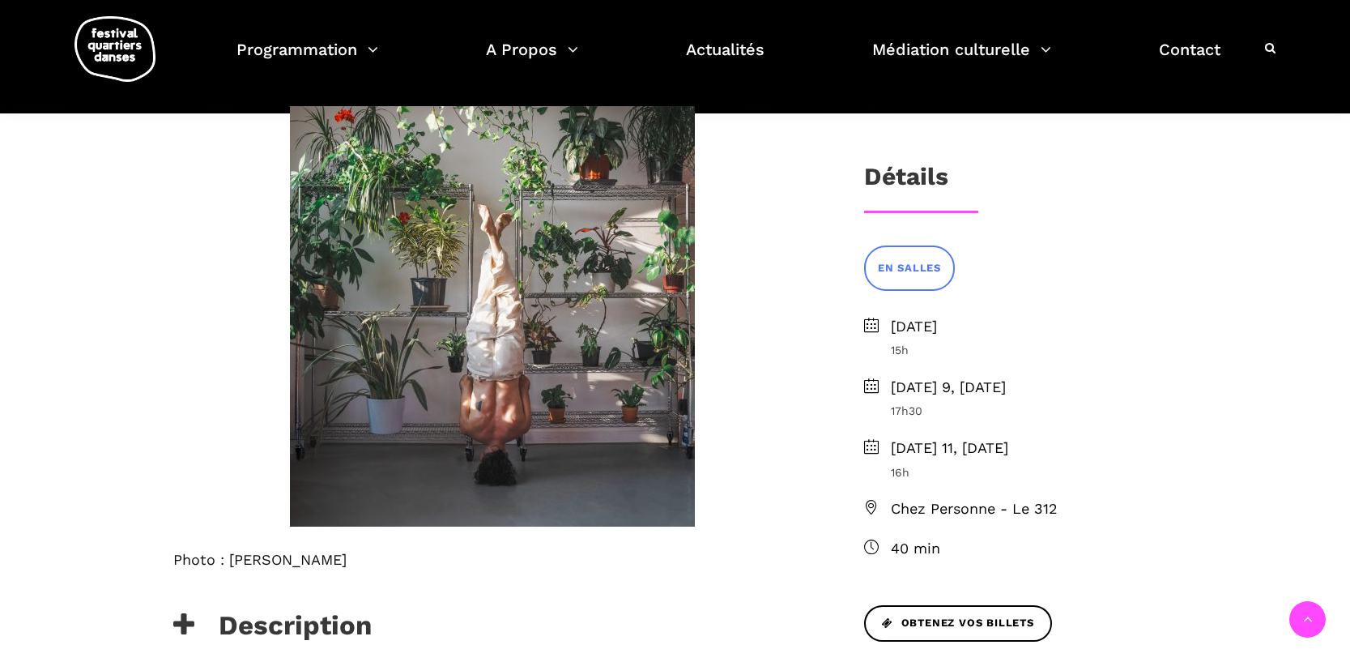
click at [1054, 512] on span "Chez Personne - Le 312" at bounding box center [1034, 508] width 287 height 23
click at [1053, 512] on span "Chez Personne - Le 312" at bounding box center [1034, 508] width 287 height 23
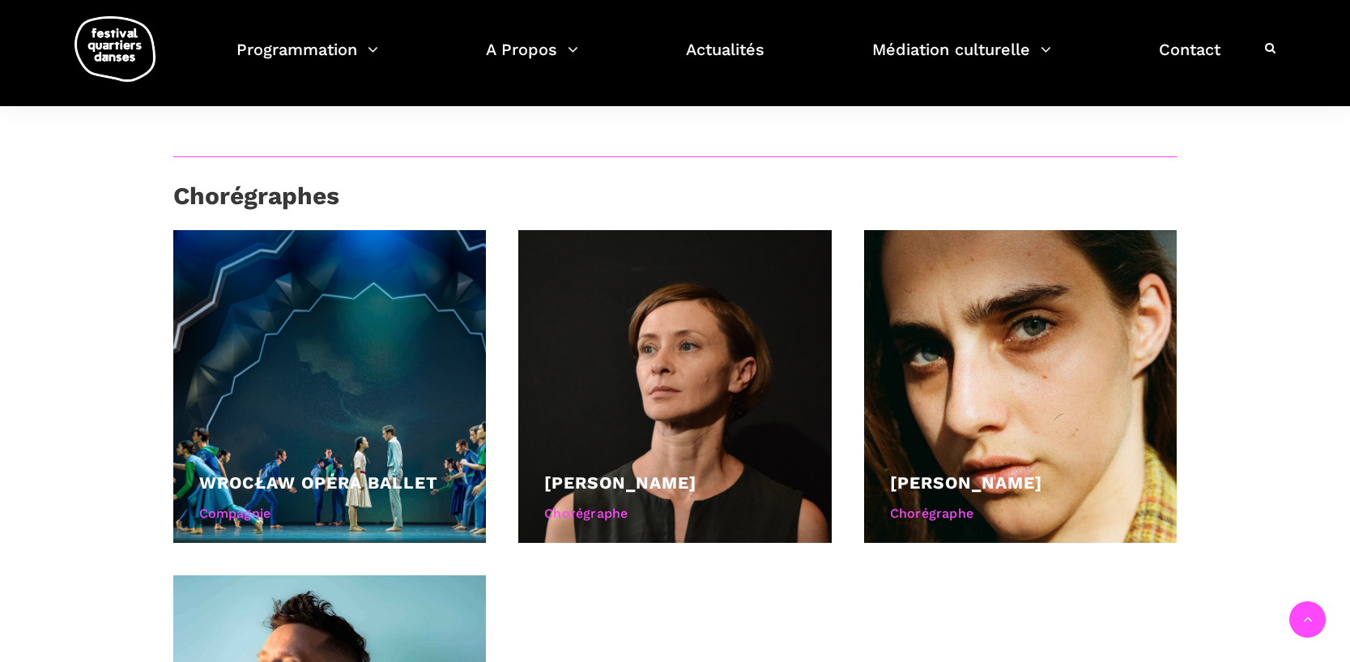
scroll to position [1200, 0]
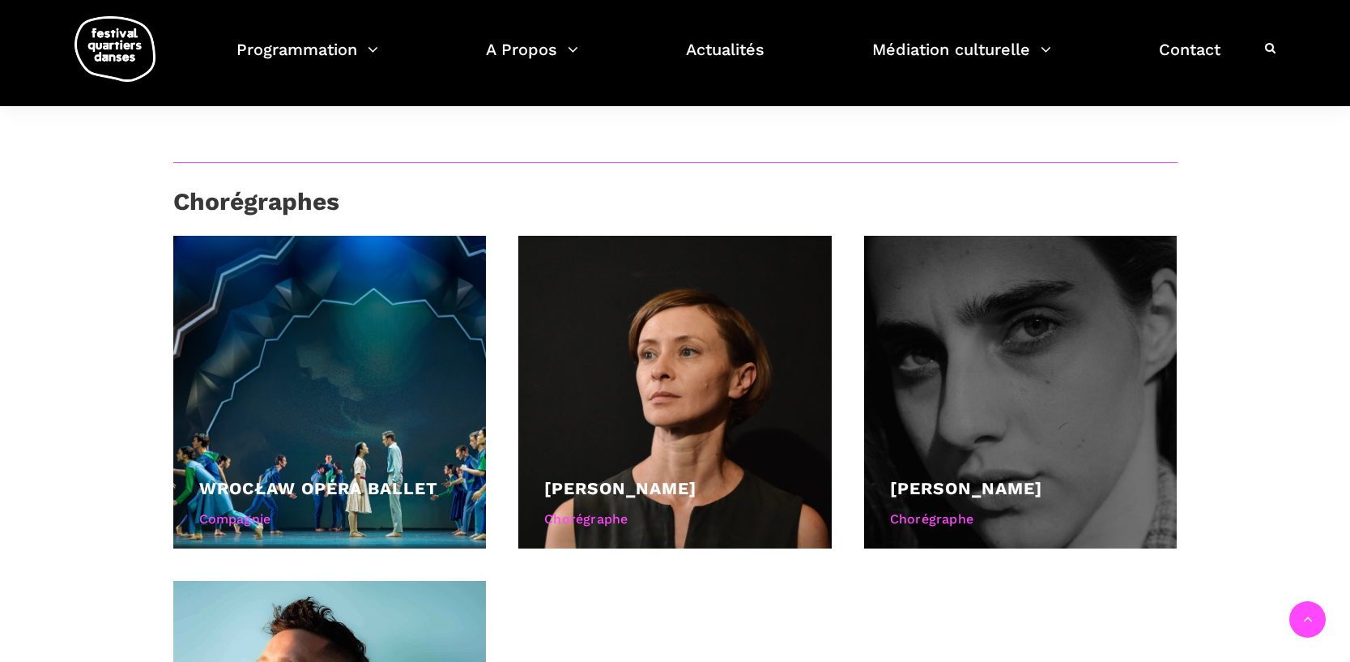
click at [949, 483] on link "Béatrice Larrivée" at bounding box center [966, 488] width 152 height 20
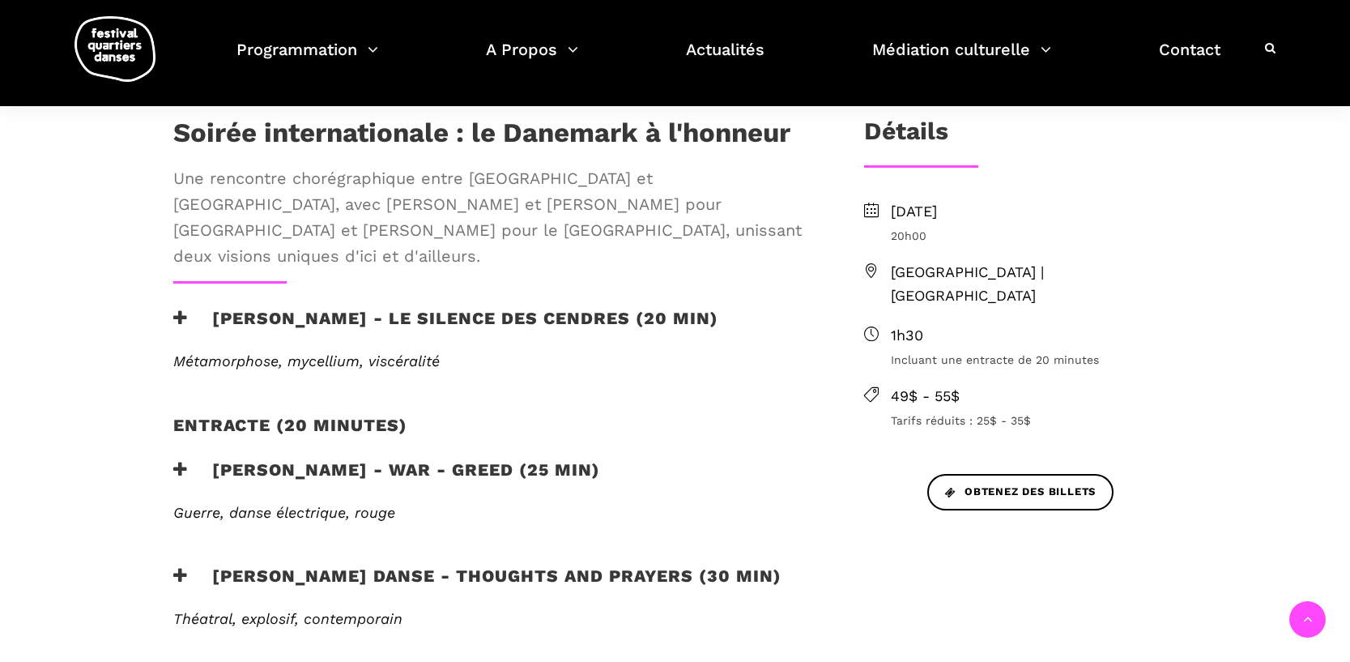
scroll to position [513, 0]
